Goal: Task Accomplishment & Management: Use online tool/utility

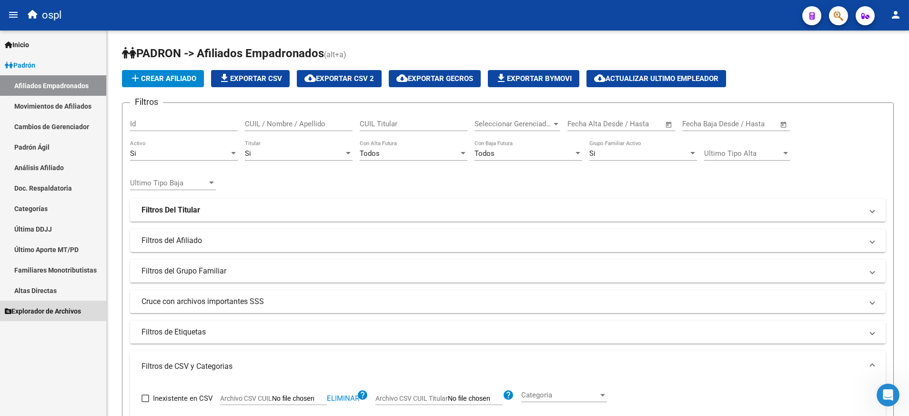
click at [68, 309] on span "Explorador de Archivos" at bounding box center [43, 311] width 76 height 10
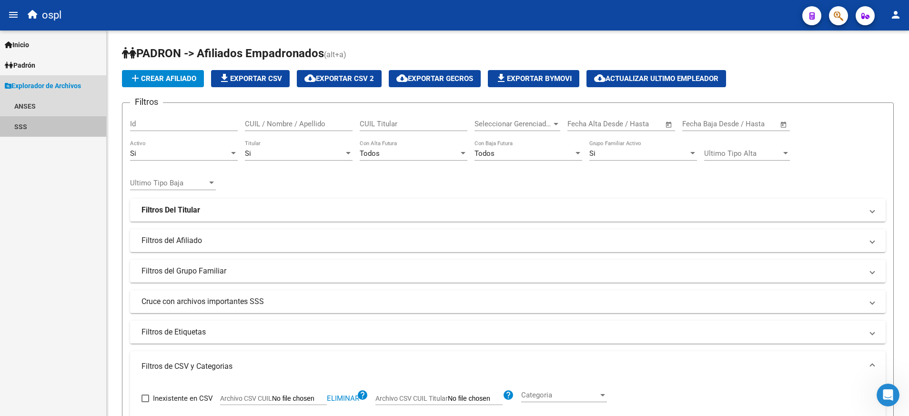
click at [13, 128] on link "SSS" at bounding box center [53, 126] width 106 height 20
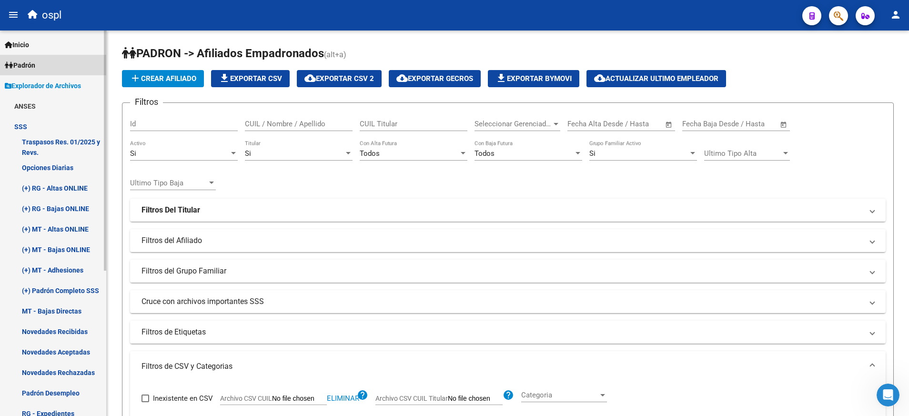
click at [35, 60] on span "Padrón" at bounding box center [20, 65] width 30 height 10
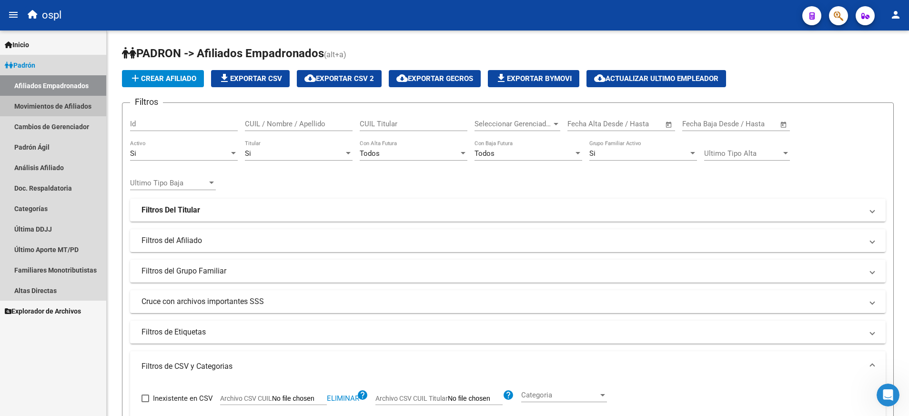
click at [60, 103] on link "Movimientos de Afiliados" at bounding box center [53, 106] width 106 height 20
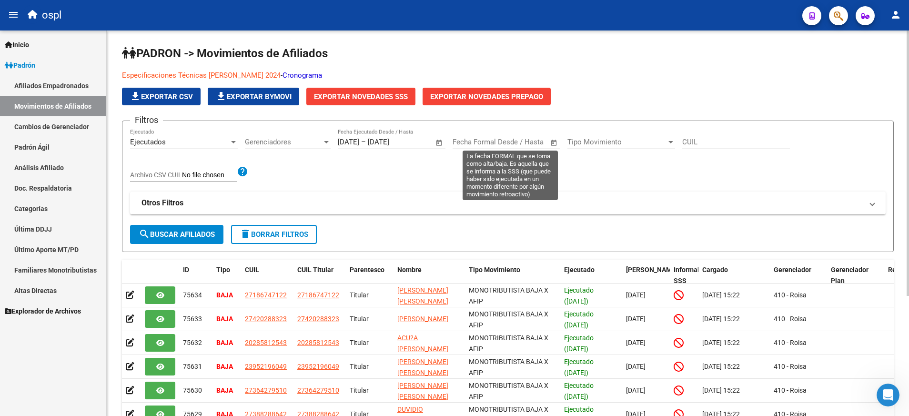
click at [553, 141] on span "Open calendar" at bounding box center [554, 142] width 23 height 23
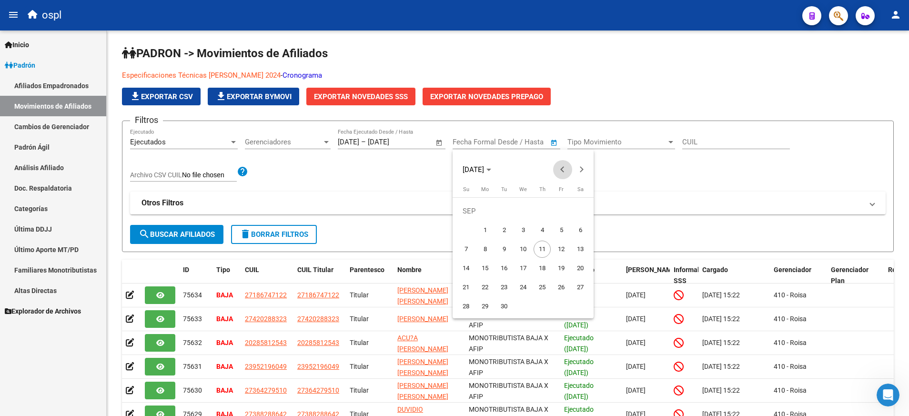
click at [562, 164] on span "Previous month" at bounding box center [562, 169] width 19 height 19
click at [557, 209] on span "1" at bounding box center [561, 210] width 17 height 17
type input "[DATE]"
click at [579, 171] on span "Next month" at bounding box center [581, 169] width 19 height 19
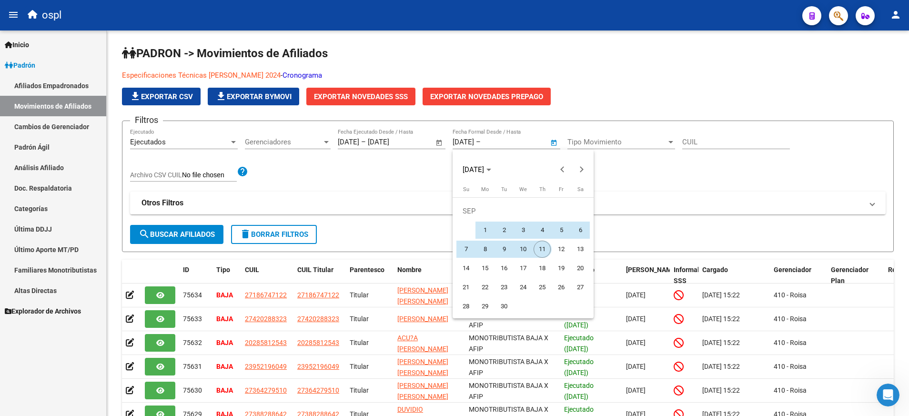
click at [542, 248] on span "11" at bounding box center [541, 249] width 17 height 17
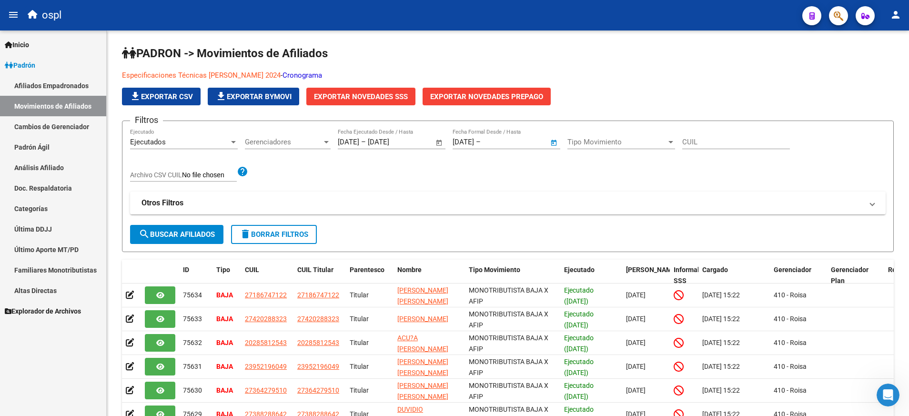
type input "[DATE]"
click at [362, 99] on span "Exportar Novedades SSS" at bounding box center [361, 96] width 94 height 9
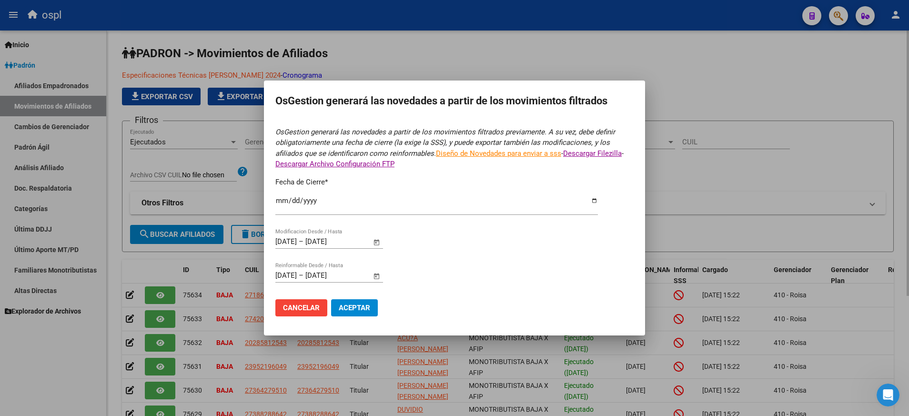
type input "[DATE]"
click at [362, 307] on span "Aceptar" at bounding box center [354, 307] width 31 height 9
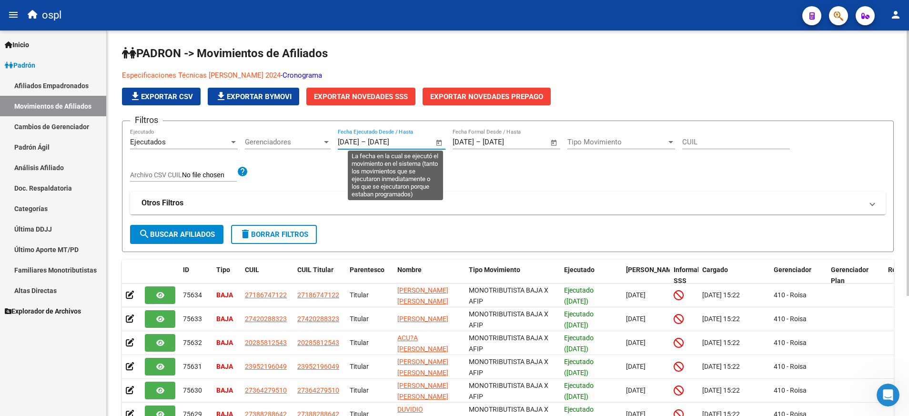
click at [402, 139] on input "[DATE]" at bounding box center [391, 142] width 46 height 9
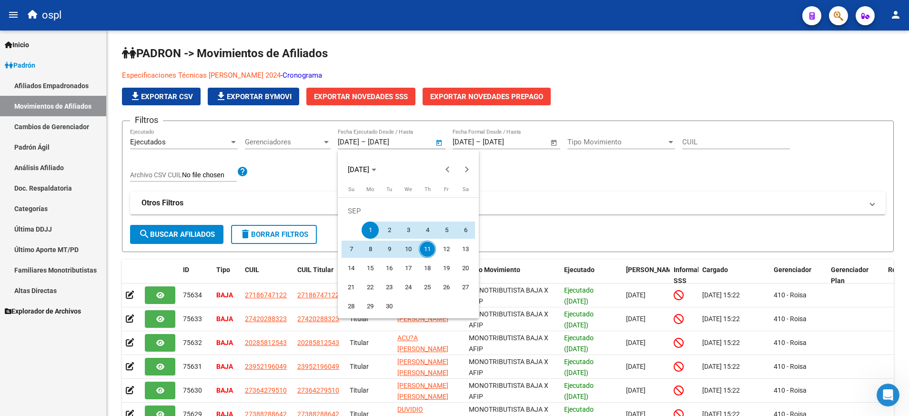
click at [563, 201] on div at bounding box center [454, 208] width 909 height 416
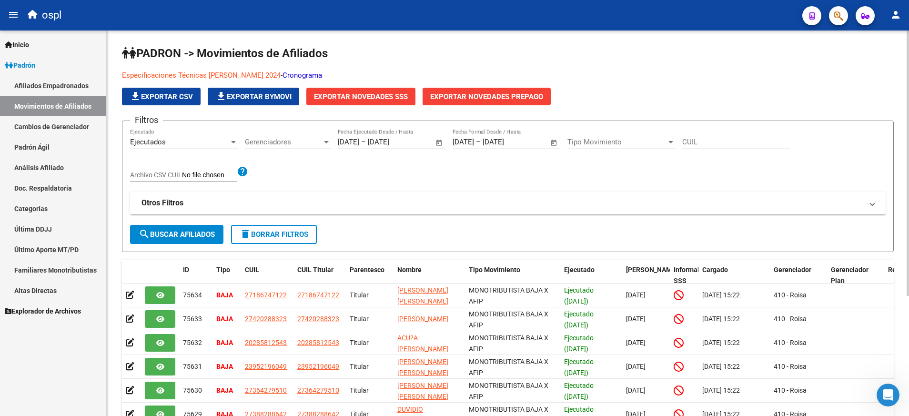
click at [437, 142] on span "Open calendar" at bounding box center [439, 142] width 23 height 23
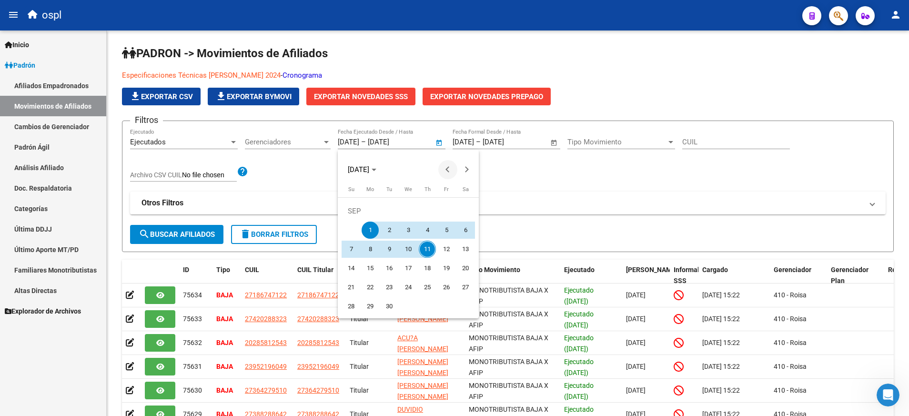
click at [444, 164] on span "Previous month" at bounding box center [447, 169] width 19 height 19
click at [446, 208] on span "1" at bounding box center [446, 210] width 17 height 17
type input "[DATE]"
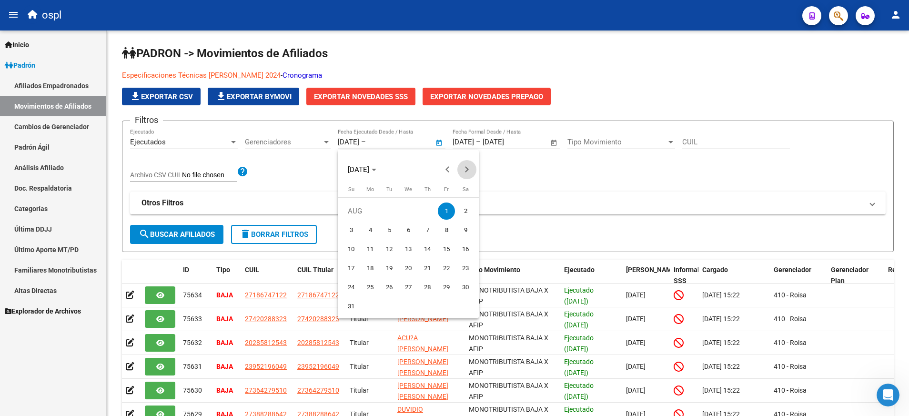
click at [465, 167] on button "Next month" at bounding box center [466, 169] width 19 height 19
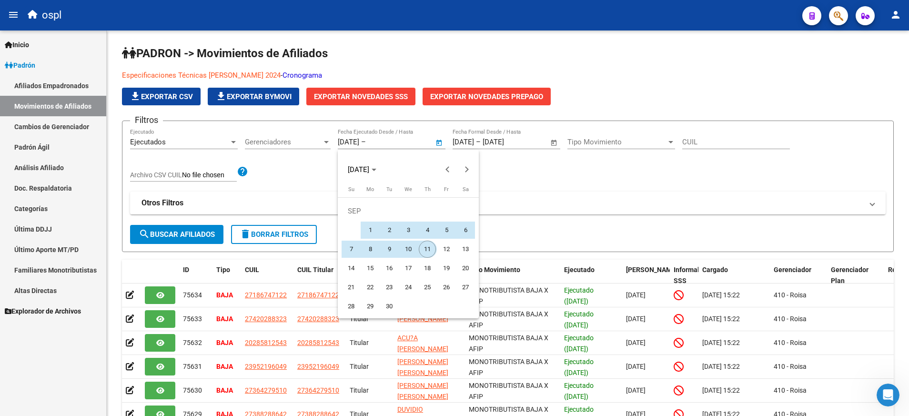
click at [427, 245] on span "11" at bounding box center [427, 249] width 17 height 17
type input "[DATE]"
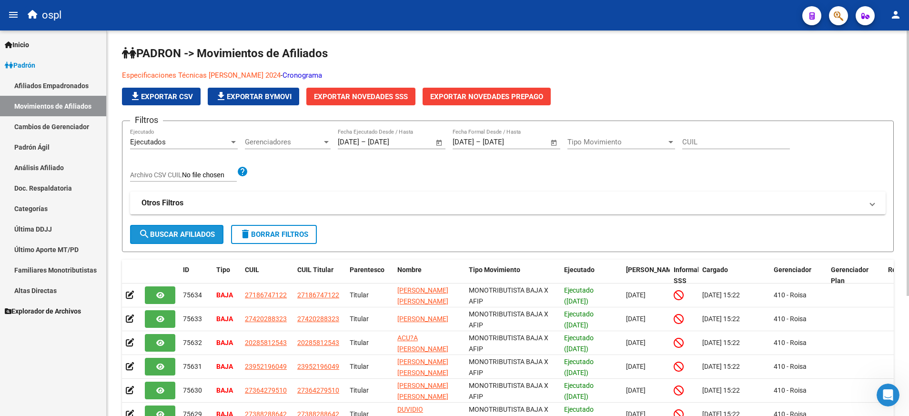
click at [199, 234] on span "search Buscar Afiliados" at bounding box center [177, 234] width 76 height 9
click at [198, 230] on span "search Buscar Afiliados" at bounding box center [177, 234] width 76 height 9
click at [357, 96] on span "Exportar Novedades SSS" at bounding box center [361, 96] width 94 height 9
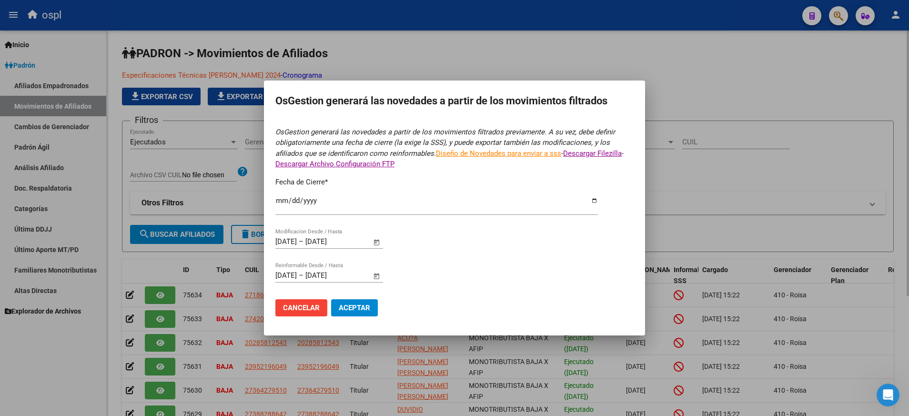
type input "[DATE]"
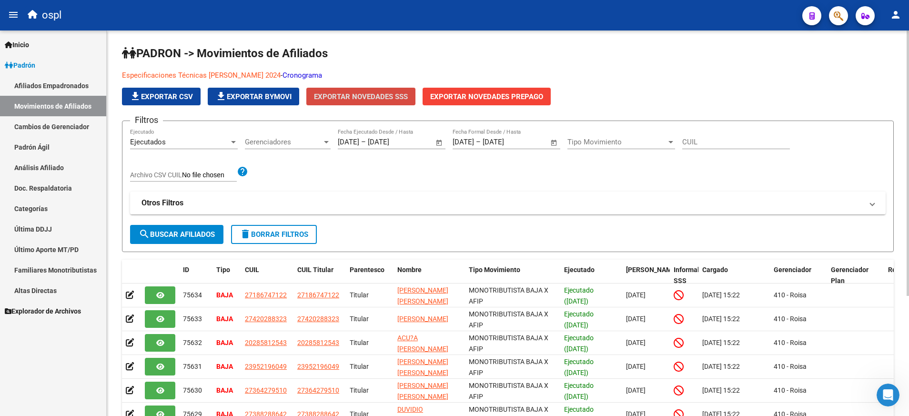
click at [374, 94] on span "Exportar Novedades SSS" at bounding box center [361, 96] width 94 height 9
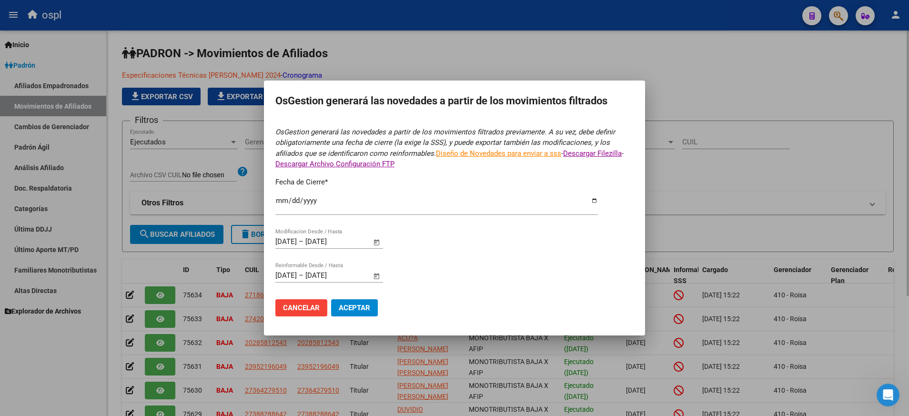
type input "[DATE]"
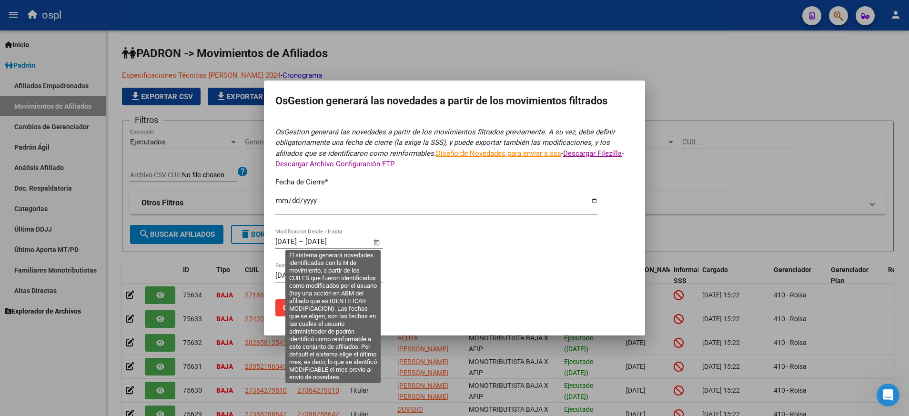
click at [379, 241] on span "Open calendar" at bounding box center [376, 242] width 23 height 23
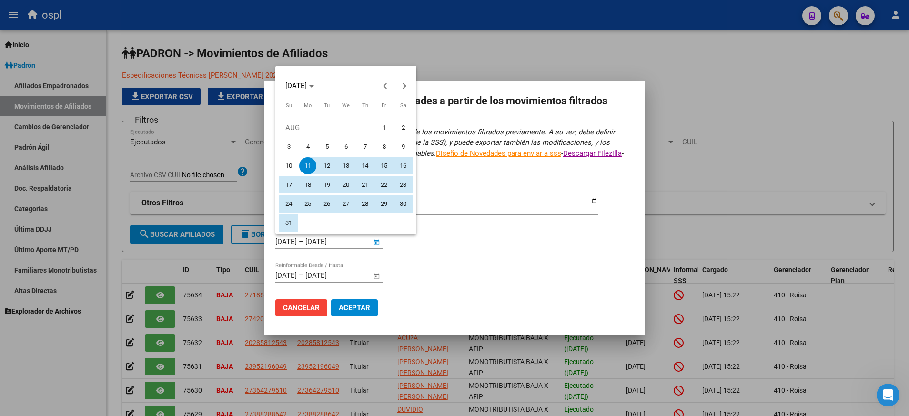
click at [384, 130] on span "1" at bounding box center [383, 127] width 17 height 17
type input "[DATE]"
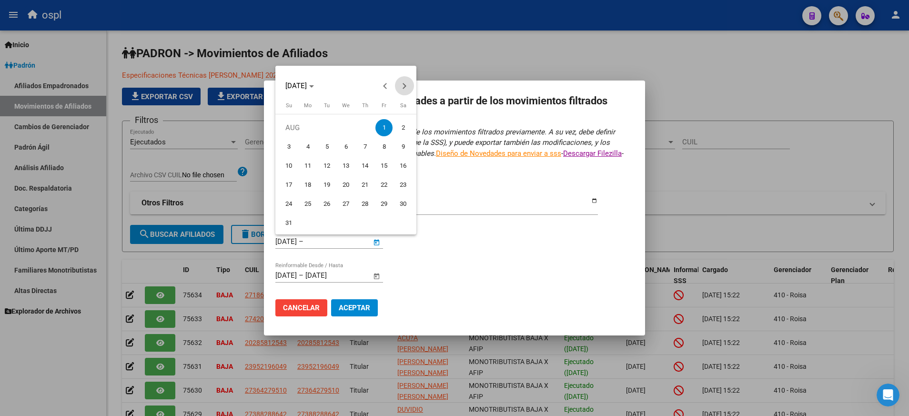
click at [404, 89] on span "Next month" at bounding box center [404, 85] width 19 height 19
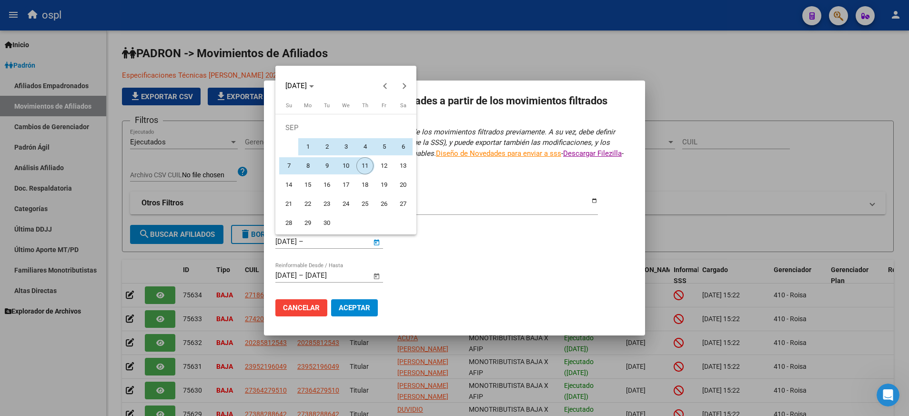
click at [361, 170] on span "11" at bounding box center [364, 165] width 17 height 17
type input "[DATE]"
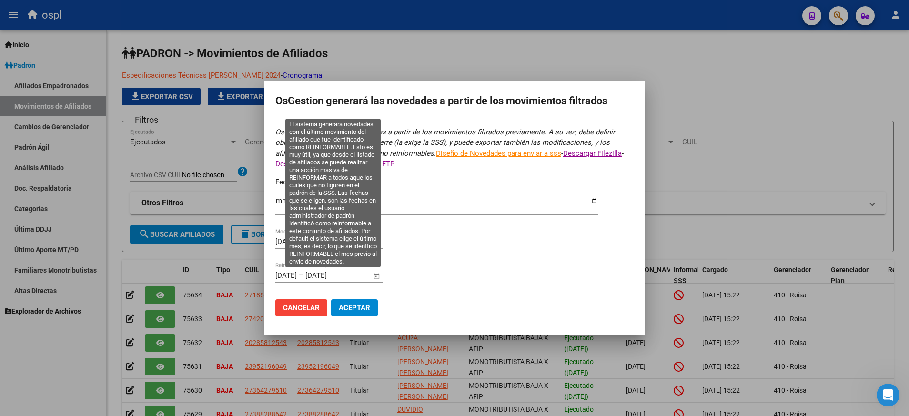
click at [377, 278] on span "Open calendar" at bounding box center [376, 275] width 23 height 23
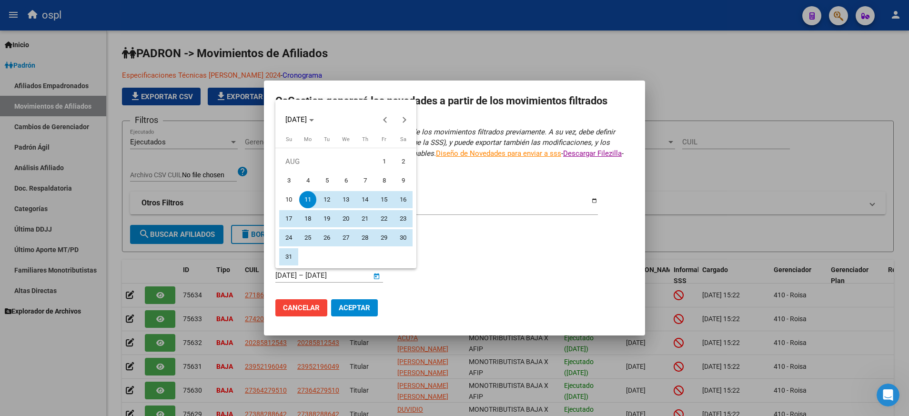
click at [392, 165] on button "1" at bounding box center [383, 161] width 19 height 19
type input "[DATE]"
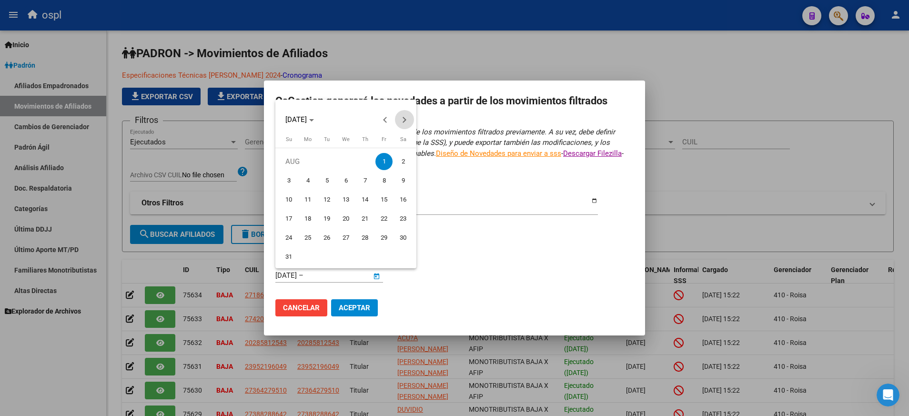
click at [402, 119] on button "Next month" at bounding box center [404, 119] width 19 height 19
click at [362, 200] on span "11" at bounding box center [364, 199] width 17 height 17
type input "[DATE]"
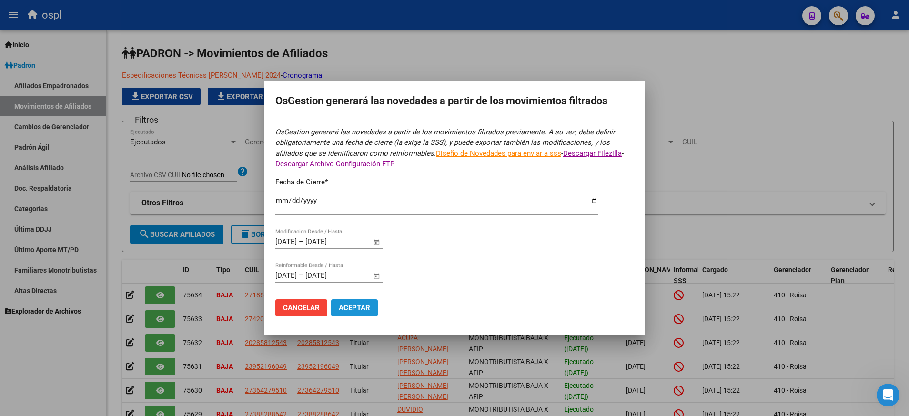
click at [354, 304] on span "Aceptar" at bounding box center [354, 307] width 31 height 9
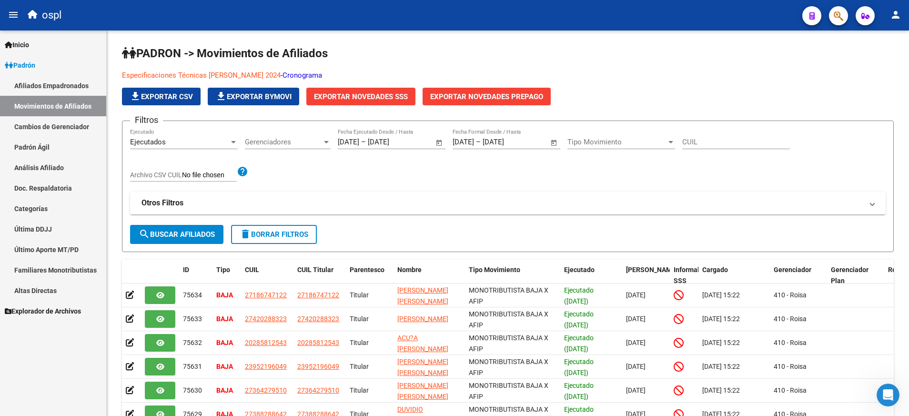
click at [45, 366] on div "Firma Express Inicio Calendario SSS Instructivos Contacto OS [PERSON_NAME] Afil…" at bounding box center [53, 222] width 106 height 385
click at [675, 111] on app-list-header "[PERSON_NAME] -> Movimientos de Afiliados Especificaciones Técnicas [PERSON_NAM…" at bounding box center [508, 149] width 772 height 206
